Goal: Share content: Share content

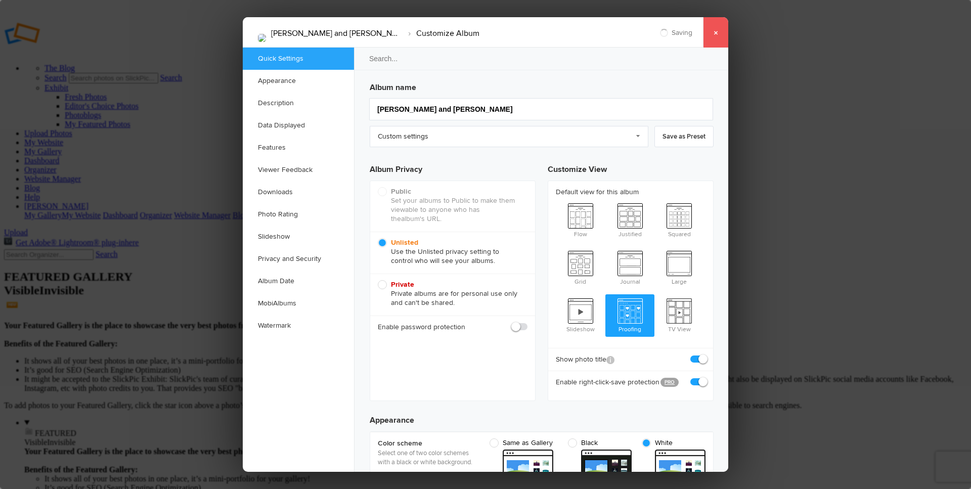
click at [713, 35] on link "×" at bounding box center [715, 32] width 25 height 30
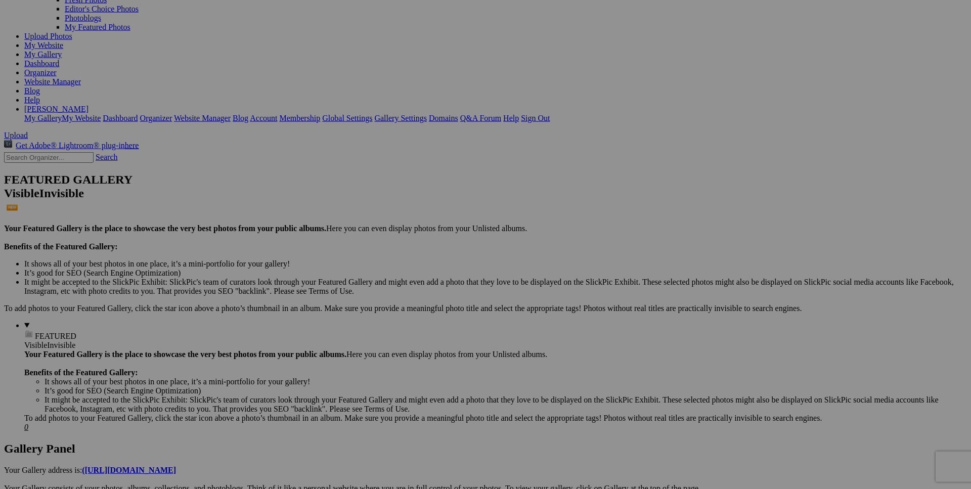
scroll to position [103, 0]
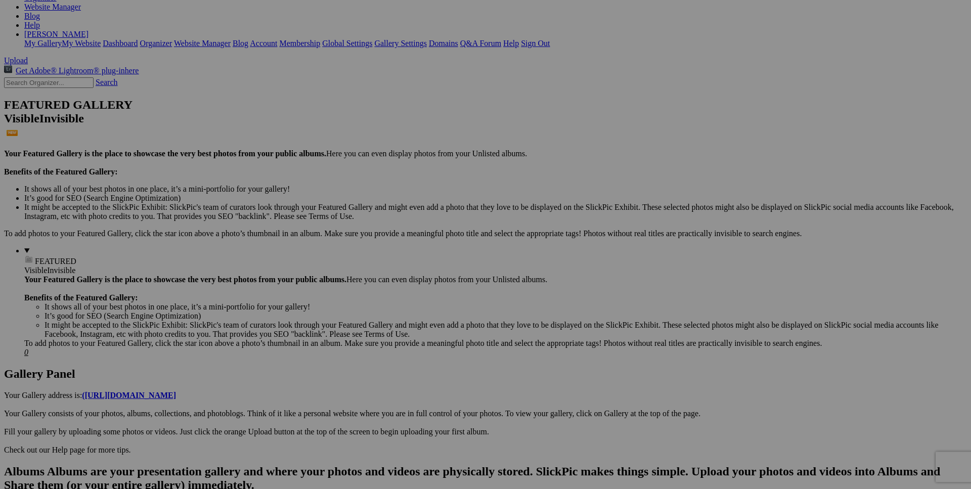
scroll to position [179, 0]
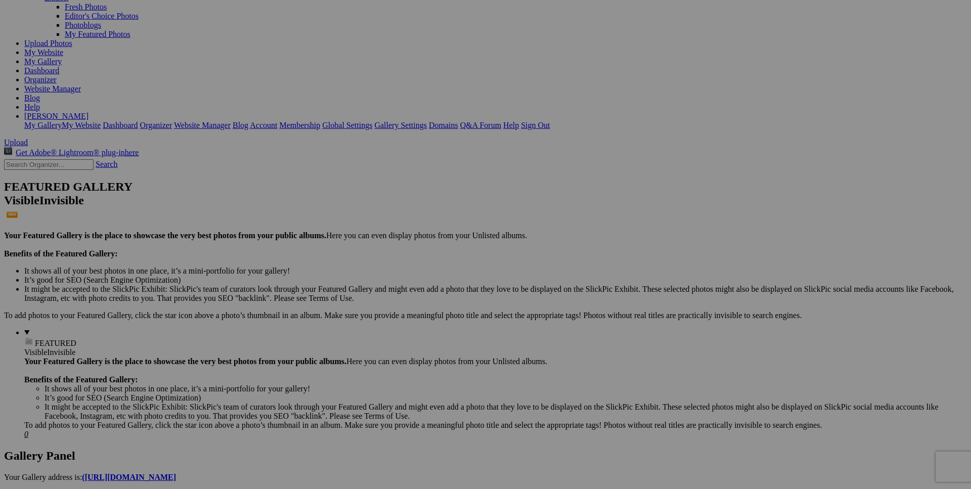
scroll to position [103, 0]
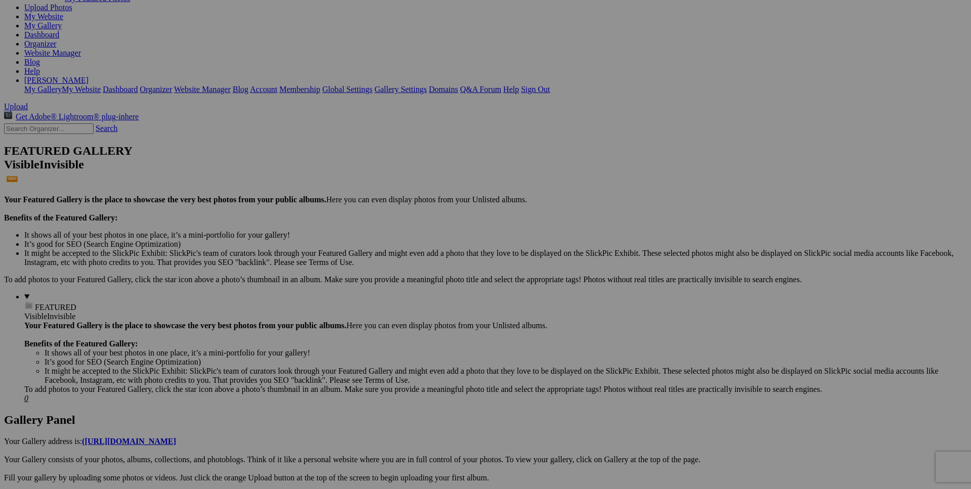
scroll to position [0, 0]
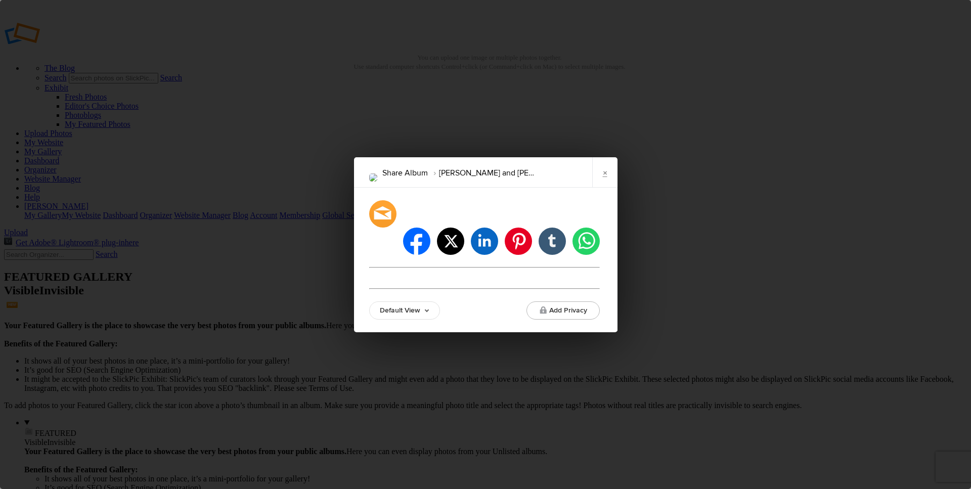
type input "[URL][DOMAIN_NAME]"
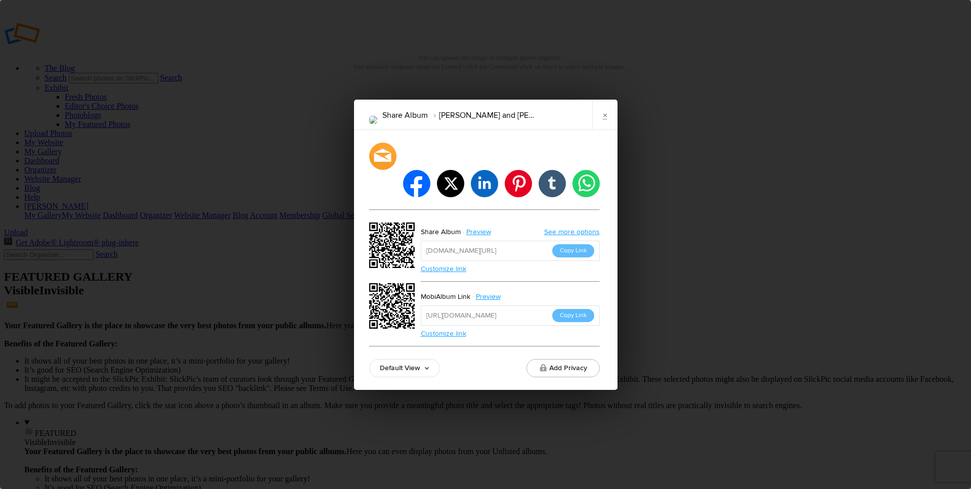
click at [459, 329] on link "Customize link" at bounding box center [444, 333] width 46 height 9
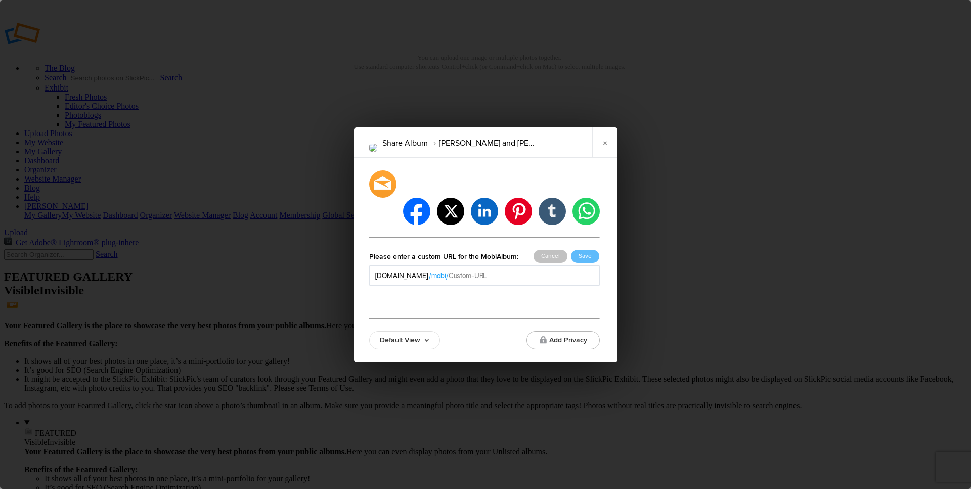
click at [523, 271] on input "text" at bounding box center [522, 276] width 146 height 10
type input "ValerieBrock"
click at [583, 250] on button "Save" at bounding box center [585, 256] width 28 height 13
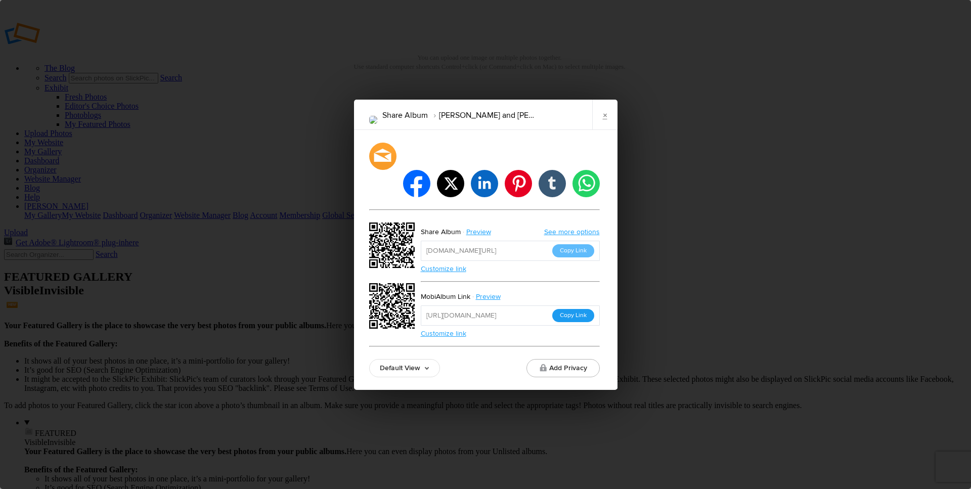
click at [576, 309] on button "Copy Link" at bounding box center [573, 315] width 42 height 13
click at [601, 128] on link "×" at bounding box center [604, 115] width 25 height 30
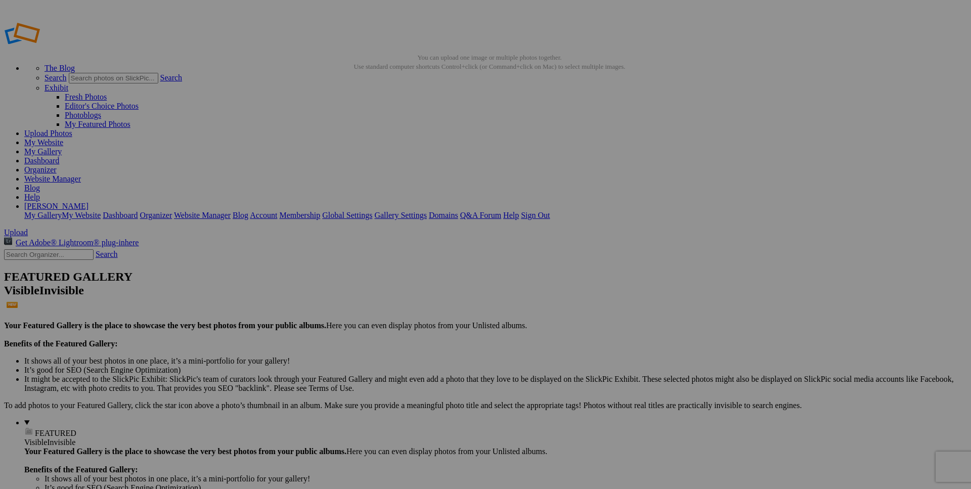
click at [62, 147] on link "My Gallery" at bounding box center [42, 151] width 37 height 9
